Goal: Information Seeking & Learning: Learn about a topic

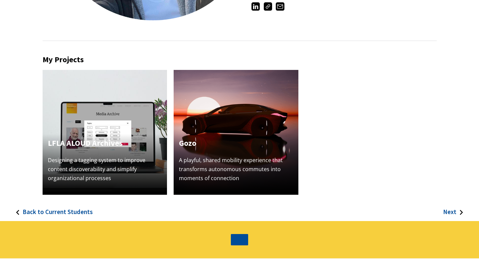
scroll to position [157, 0]
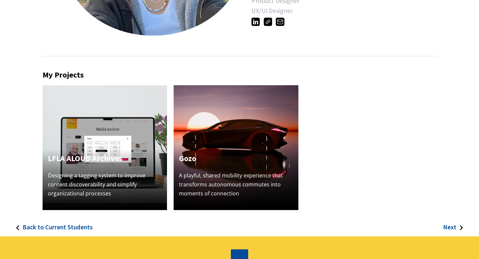
click at [99, 124] on img at bounding box center [105, 147] width 125 height 125
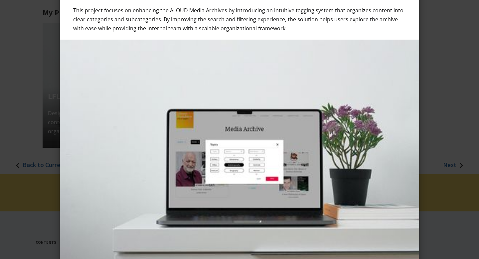
scroll to position [0, 0]
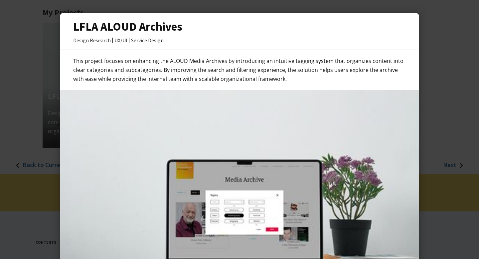
click at [17, 106] on div at bounding box center [239, 129] width 479 height 259
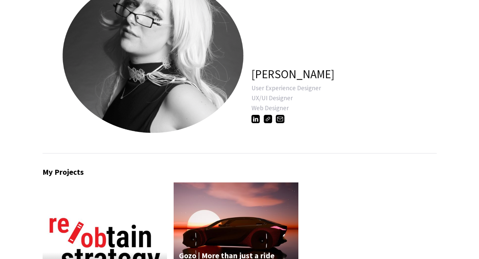
scroll to position [59, 0]
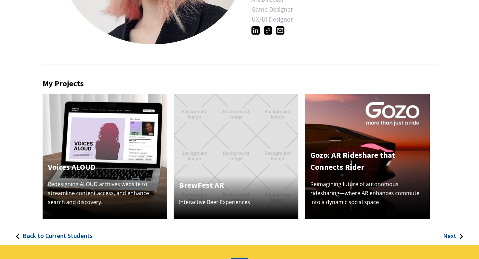
scroll to position [149, 0]
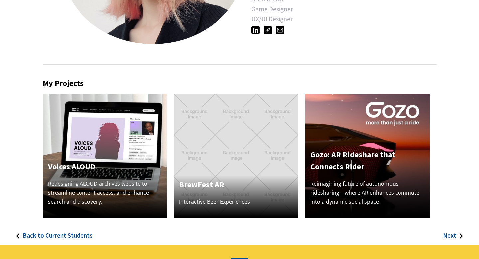
click at [136, 142] on img at bounding box center [105, 156] width 125 height 125
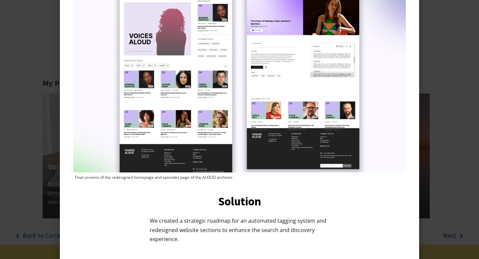
scroll to position [543, 0]
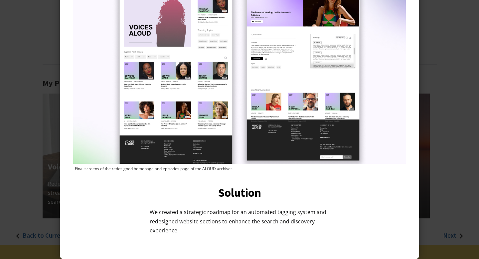
click at [23, 46] on div at bounding box center [239, 129] width 479 height 259
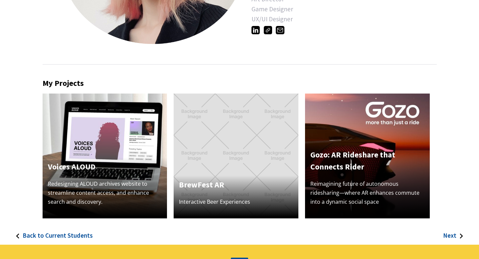
click at [353, 117] on img at bounding box center [367, 156] width 125 height 125
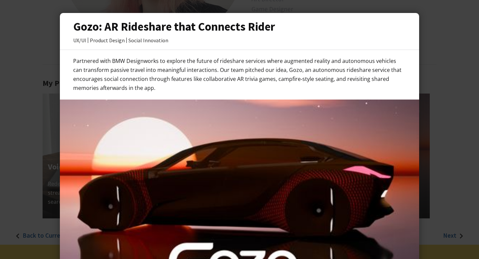
click at [22, 100] on div at bounding box center [239, 129] width 479 height 259
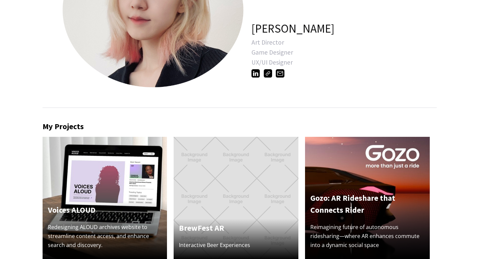
scroll to position [103, 0]
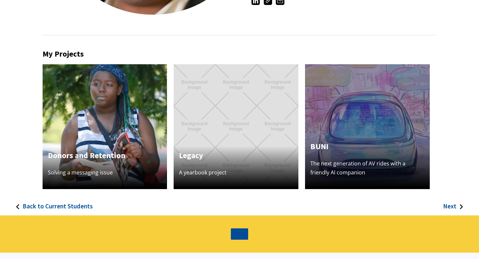
scroll to position [182, 0]
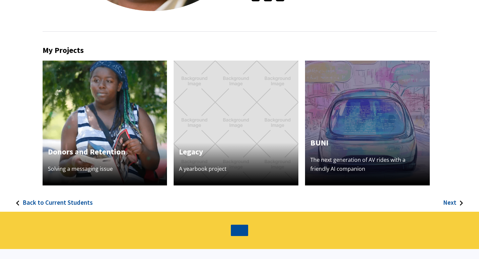
click at [452, 201] on h3 "Next" at bounding box center [449, 203] width 13 height 8
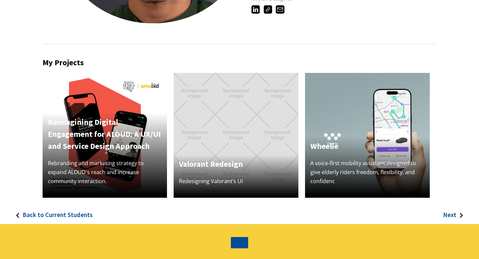
scroll to position [182, 0]
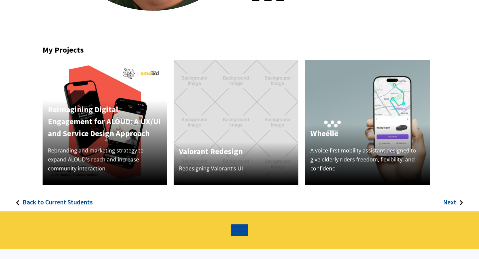
click at [448, 202] on h3 "Next" at bounding box center [449, 202] width 13 height 8
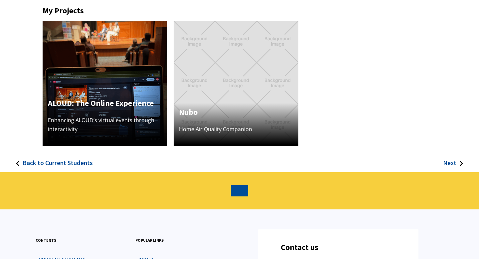
scroll to position [224, 0]
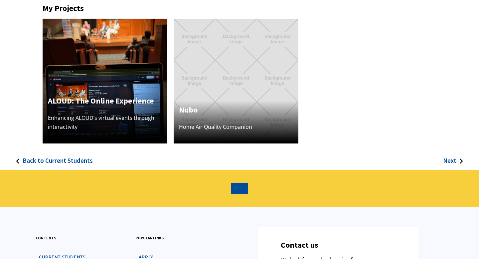
click at [452, 161] on h3 "Next" at bounding box center [449, 161] width 13 height 8
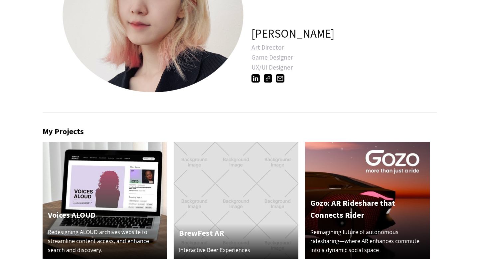
scroll to position [101, 0]
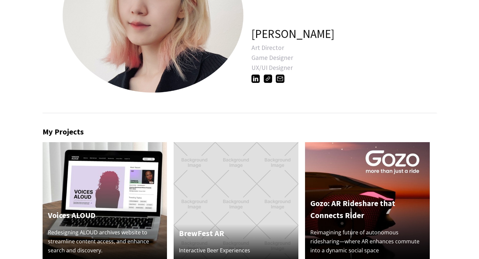
click at [267, 81] on img at bounding box center [268, 79] width 8 height 8
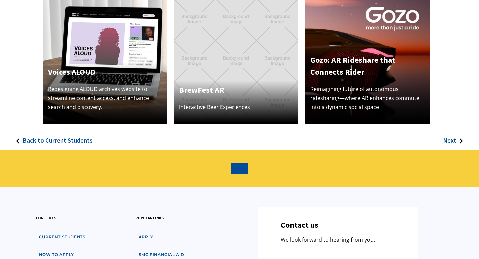
scroll to position [250, 0]
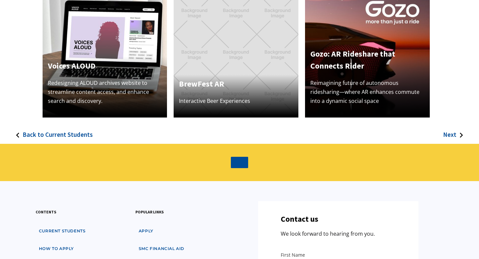
click at [447, 135] on h3 "Next" at bounding box center [449, 135] width 13 height 8
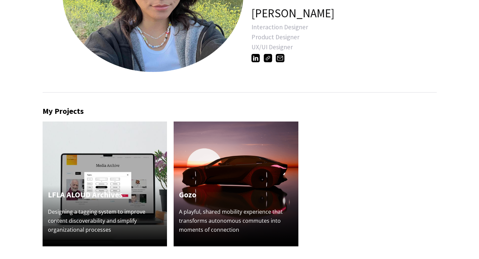
scroll to position [83, 0]
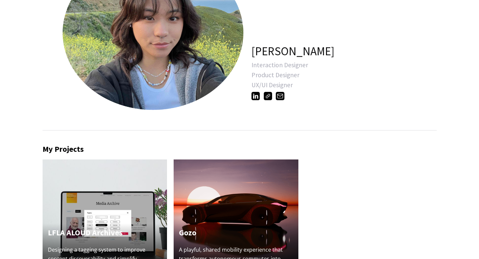
click at [269, 98] on img at bounding box center [268, 96] width 8 height 8
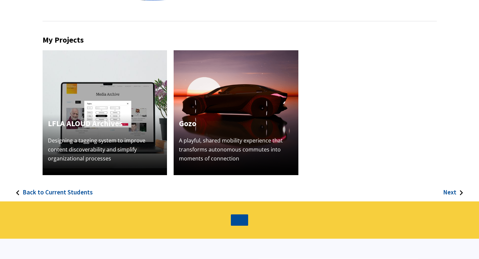
scroll to position [194, 0]
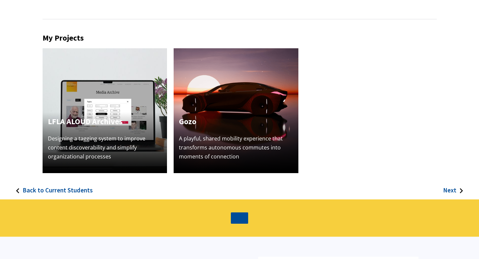
click at [449, 192] on h3 "Next" at bounding box center [449, 190] width 13 height 8
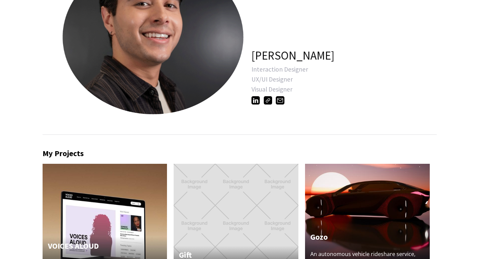
scroll to position [66, 0]
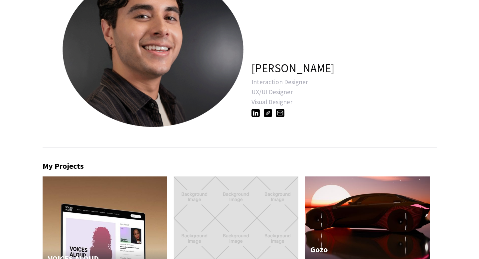
click at [273, 111] on div at bounding box center [268, 112] width 33 height 10
click at [271, 111] on img at bounding box center [268, 113] width 8 height 8
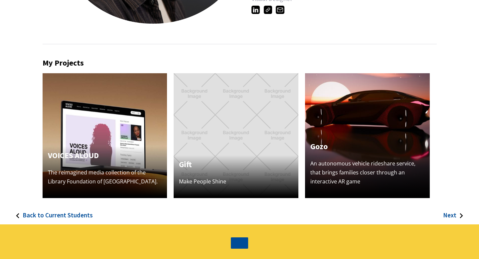
scroll to position [172, 0]
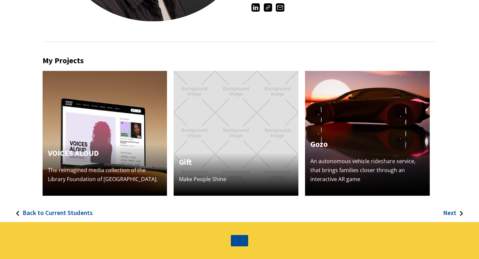
click at [446, 212] on h3 "Next" at bounding box center [449, 213] width 13 height 8
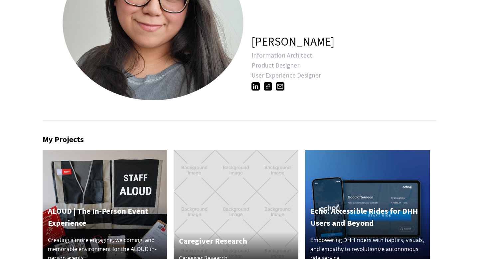
scroll to position [92, 0]
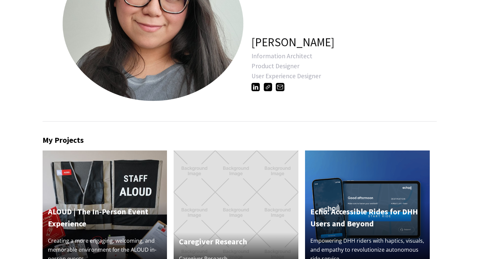
click at [267, 90] on img at bounding box center [268, 87] width 8 height 8
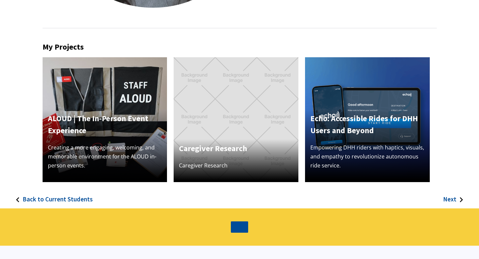
scroll to position [187, 0]
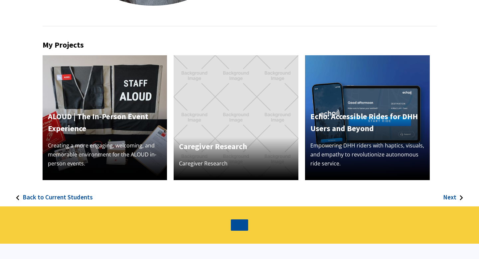
click at [452, 198] on h3 "Next" at bounding box center [449, 197] width 13 height 8
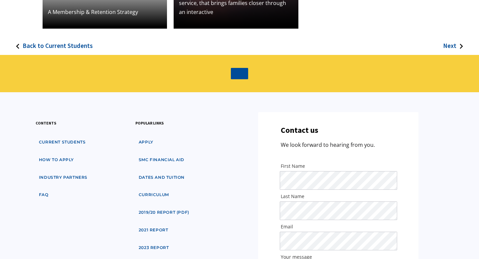
scroll to position [346, 0]
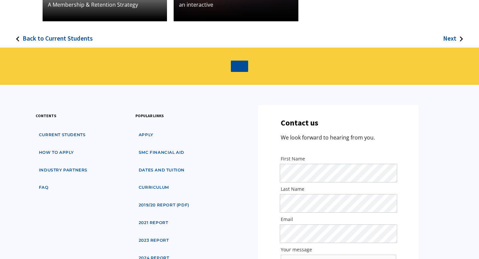
click at [450, 39] on h3 "Next" at bounding box center [449, 39] width 13 height 8
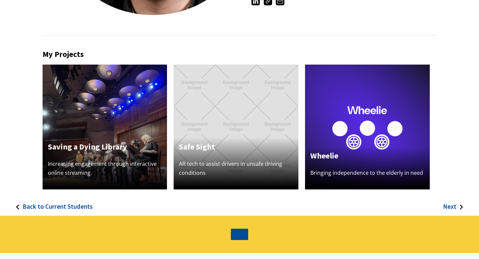
scroll to position [245, 0]
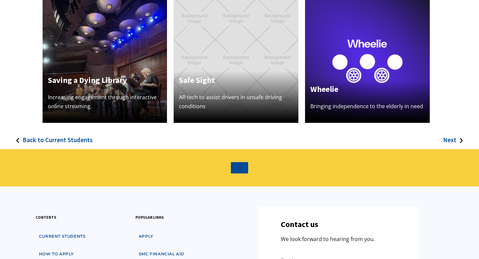
click at [450, 139] on h3 "Next" at bounding box center [449, 140] width 13 height 8
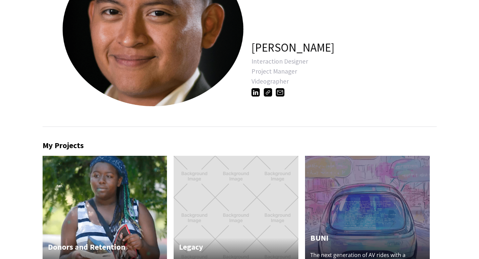
scroll to position [86, 0]
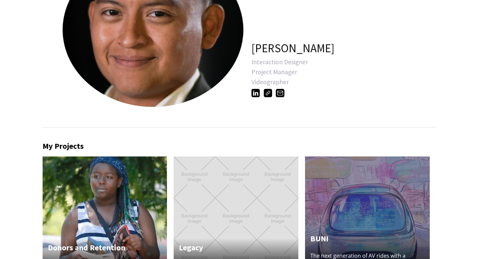
click at [267, 91] on img at bounding box center [268, 93] width 8 height 8
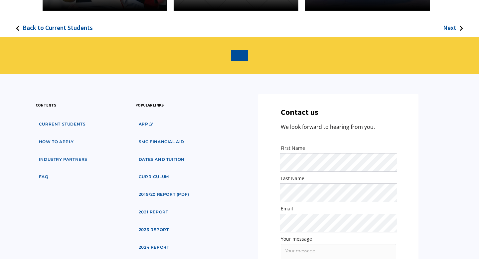
scroll to position [362, 0]
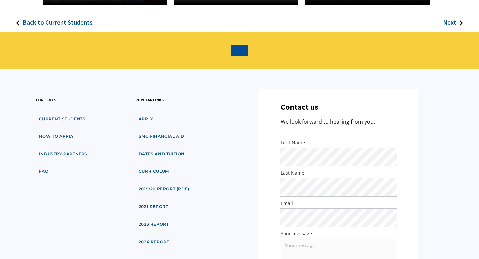
click at [449, 21] on h3 "Next" at bounding box center [449, 23] width 13 height 8
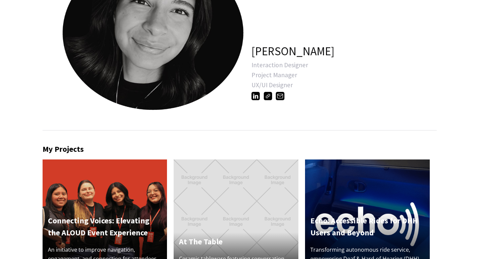
scroll to position [84, 0]
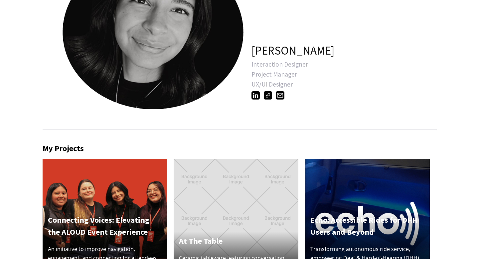
click at [268, 99] on img at bounding box center [268, 95] width 8 height 8
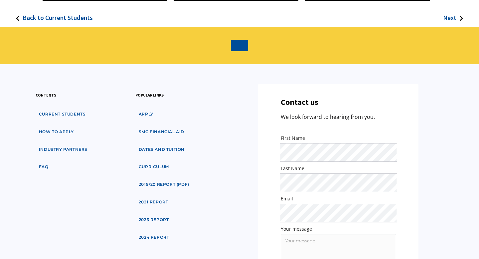
scroll to position [368, 0]
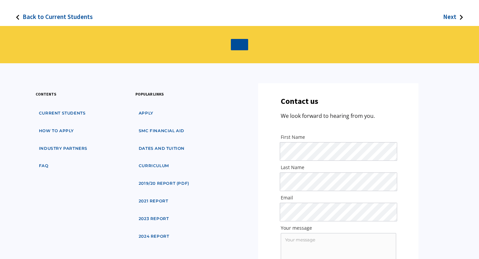
click at [448, 18] on h3 "Next" at bounding box center [449, 17] width 13 height 8
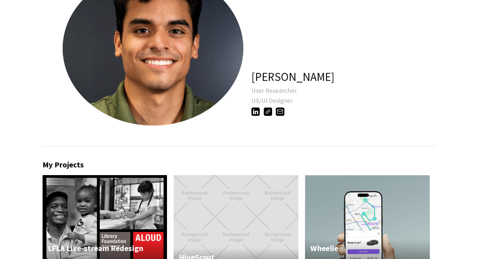
scroll to position [67, 0]
click at [268, 112] on img at bounding box center [268, 112] width 8 height 8
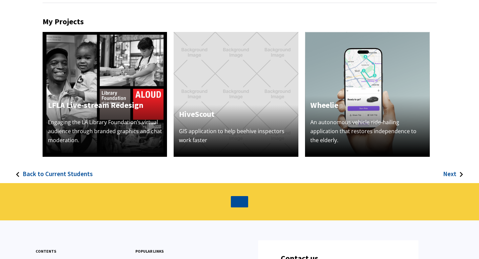
scroll to position [216, 0]
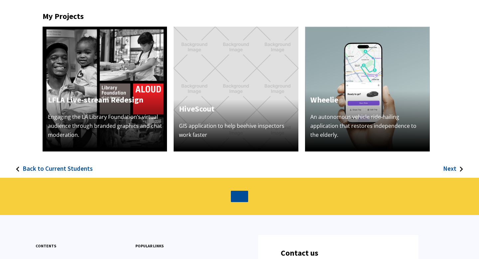
click at [452, 168] on h3 "Next" at bounding box center [449, 169] width 13 height 8
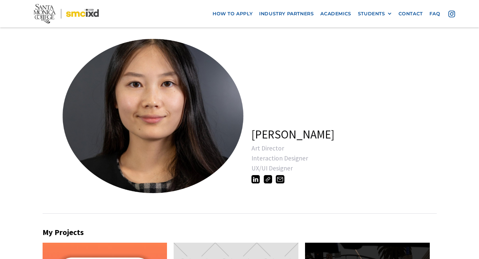
click at [269, 178] on img at bounding box center [268, 179] width 8 height 8
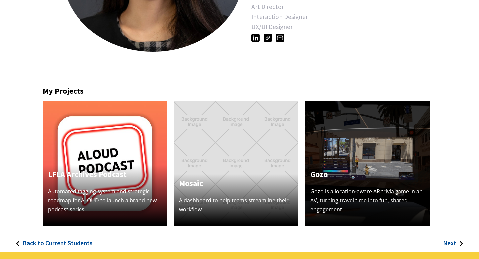
scroll to position [142, 0]
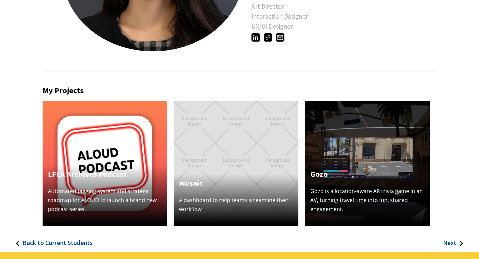
click at [124, 119] on img at bounding box center [105, 163] width 125 height 125
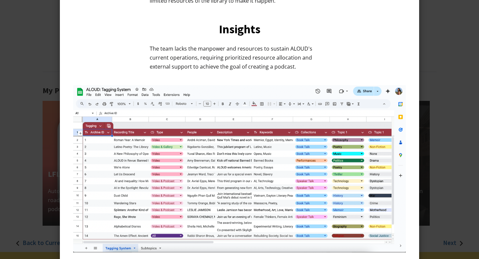
scroll to position [374, 0]
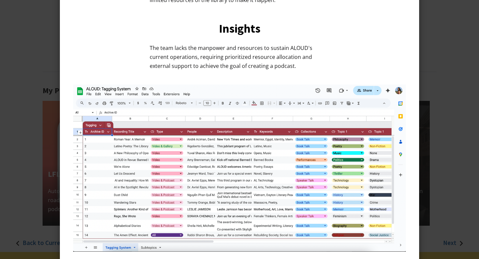
click at [47, 53] on div at bounding box center [239, 129] width 479 height 259
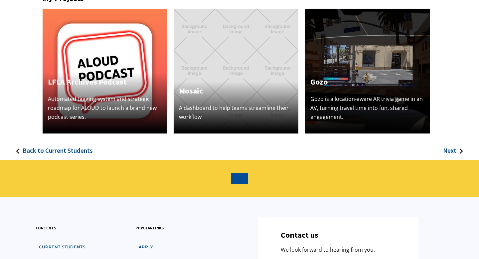
scroll to position [236, 0]
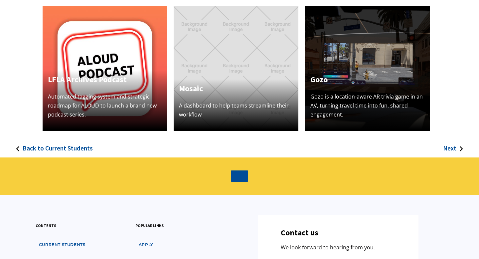
click at [450, 146] on h3 "Next" at bounding box center [449, 148] width 13 height 8
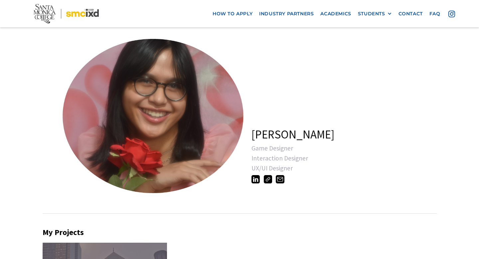
click at [269, 182] on img at bounding box center [268, 179] width 8 height 8
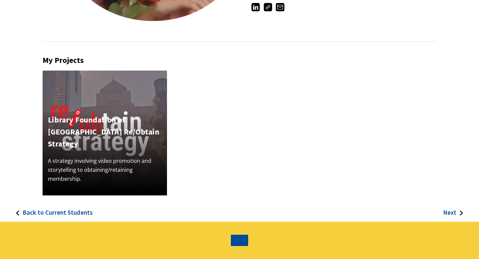
scroll to position [181, 0]
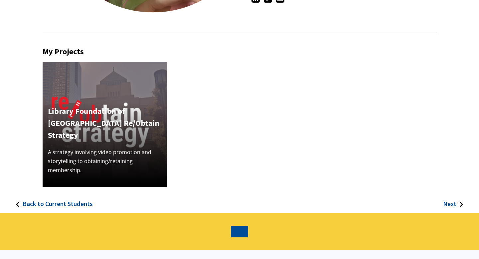
click at [455, 204] on h3 "Next" at bounding box center [449, 204] width 13 height 8
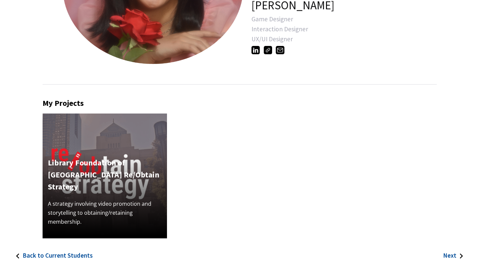
scroll to position [166, 0]
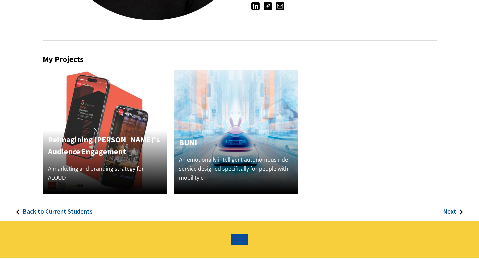
scroll to position [177, 0]
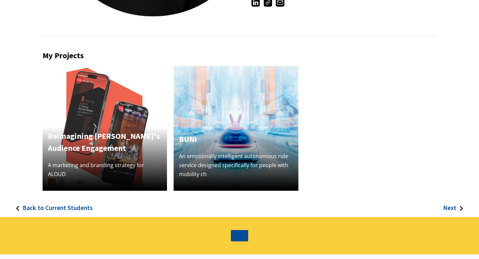
click at [451, 208] on h3 "Next" at bounding box center [449, 208] width 13 height 8
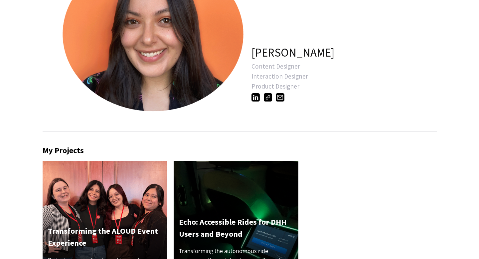
scroll to position [81, 0]
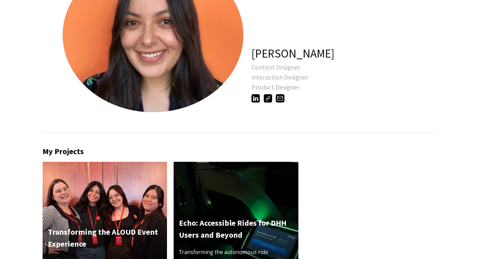
click at [267, 99] on img at bounding box center [268, 98] width 8 height 8
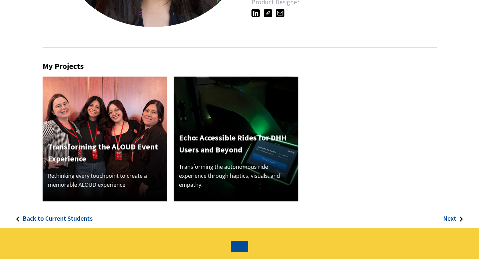
scroll to position [193, 0]
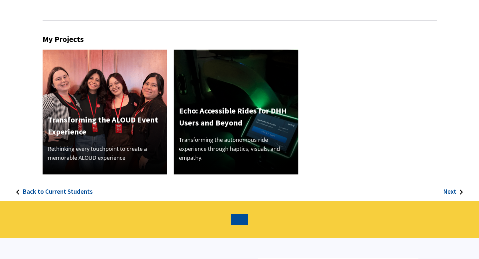
click at [455, 192] on h3 "Next" at bounding box center [449, 192] width 13 height 8
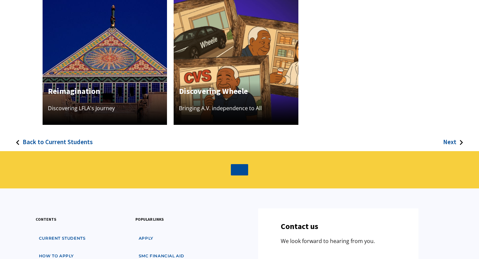
scroll to position [243, 0]
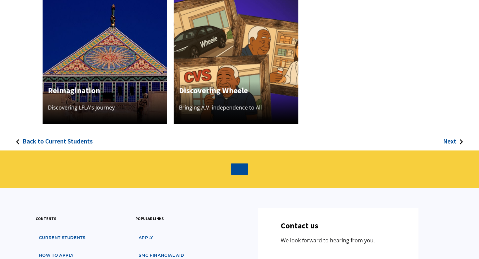
click at [262, 60] on img at bounding box center [236, 61] width 125 height 125
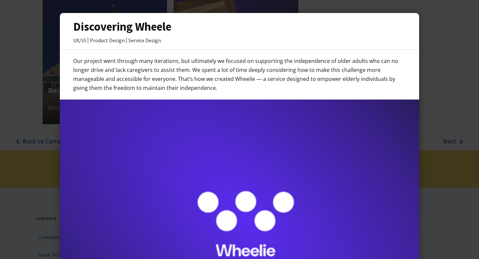
click at [435, 65] on div at bounding box center [239, 129] width 479 height 259
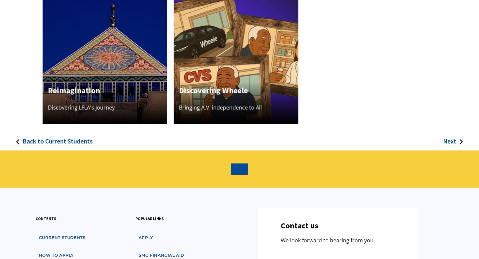
click at [447, 141] on h3 "Next" at bounding box center [449, 141] width 13 height 8
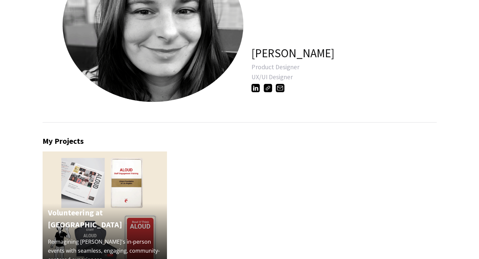
scroll to position [92, 0]
click at [268, 88] on img at bounding box center [268, 88] width 8 height 8
click at [271, 89] on img at bounding box center [268, 88] width 8 height 8
click at [268, 88] on img at bounding box center [268, 88] width 8 height 8
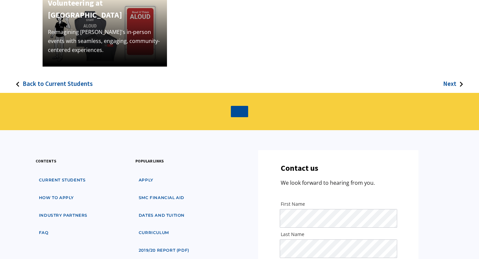
scroll to position [302, 0]
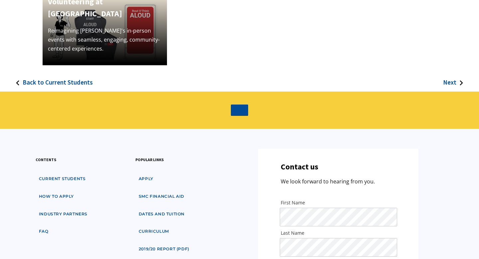
click at [447, 81] on h3 "Next" at bounding box center [449, 83] width 13 height 8
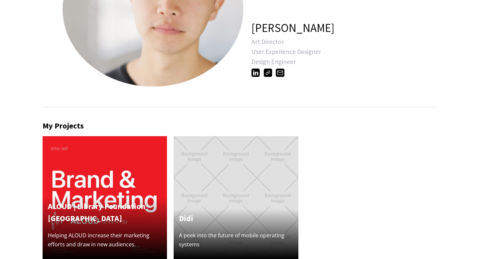
scroll to position [106, 0]
click at [269, 73] on img at bounding box center [268, 73] width 8 height 8
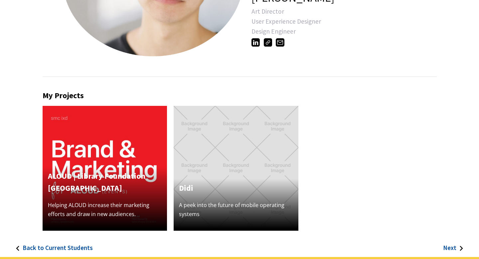
scroll to position [138, 0]
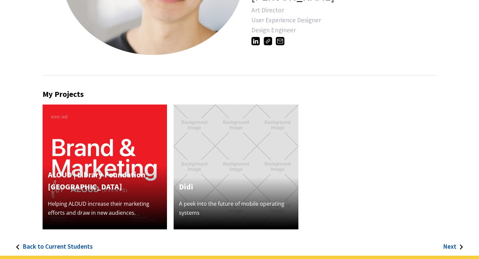
click at [451, 245] on h3 "Next" at bounding box center [449, 247] width 13 height 8
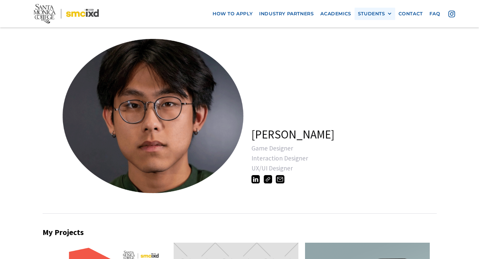
click at [387, 15] on div at bounding box center [389, 13] width 5 height 5
click at [373, 49] on link "Alumni" at bounding box center [388, 50] width 60 height 12
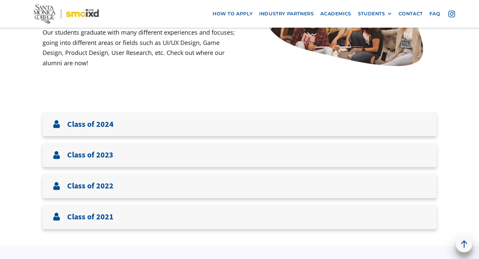
scroll to position [189, 0]
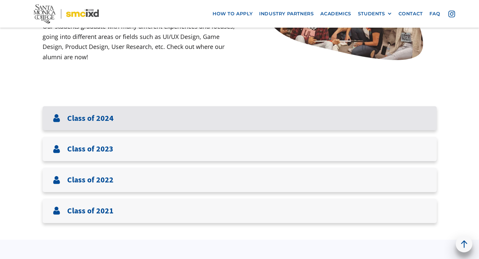
click at [98, 118] on h3 "Class of 2024" at bounding box center [90, 119] width 46 height 10
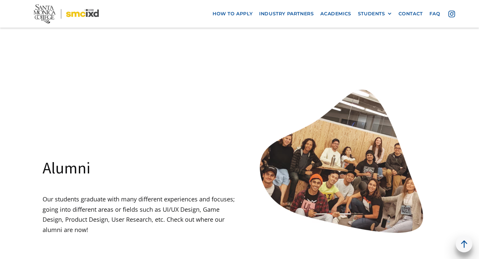
scroll to position [0, 0]
